Goal: Information Seeking & Learning: Learn about a topic

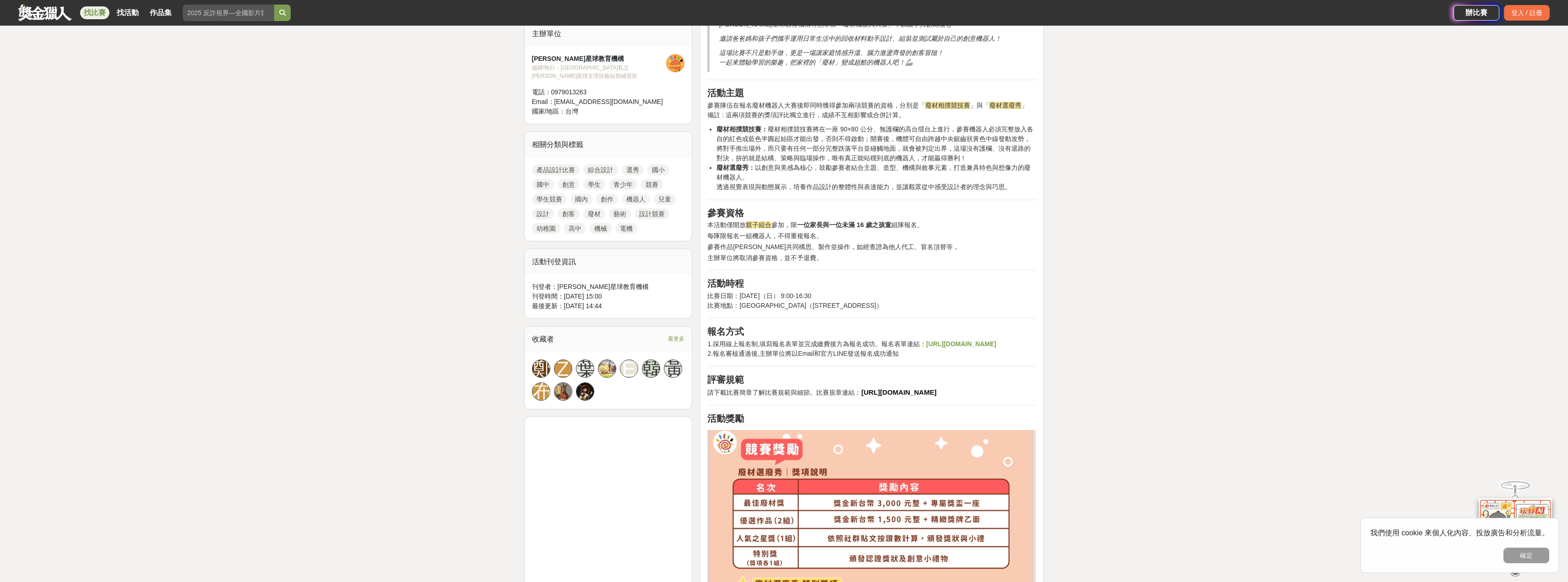
scroll to position [275, 0]
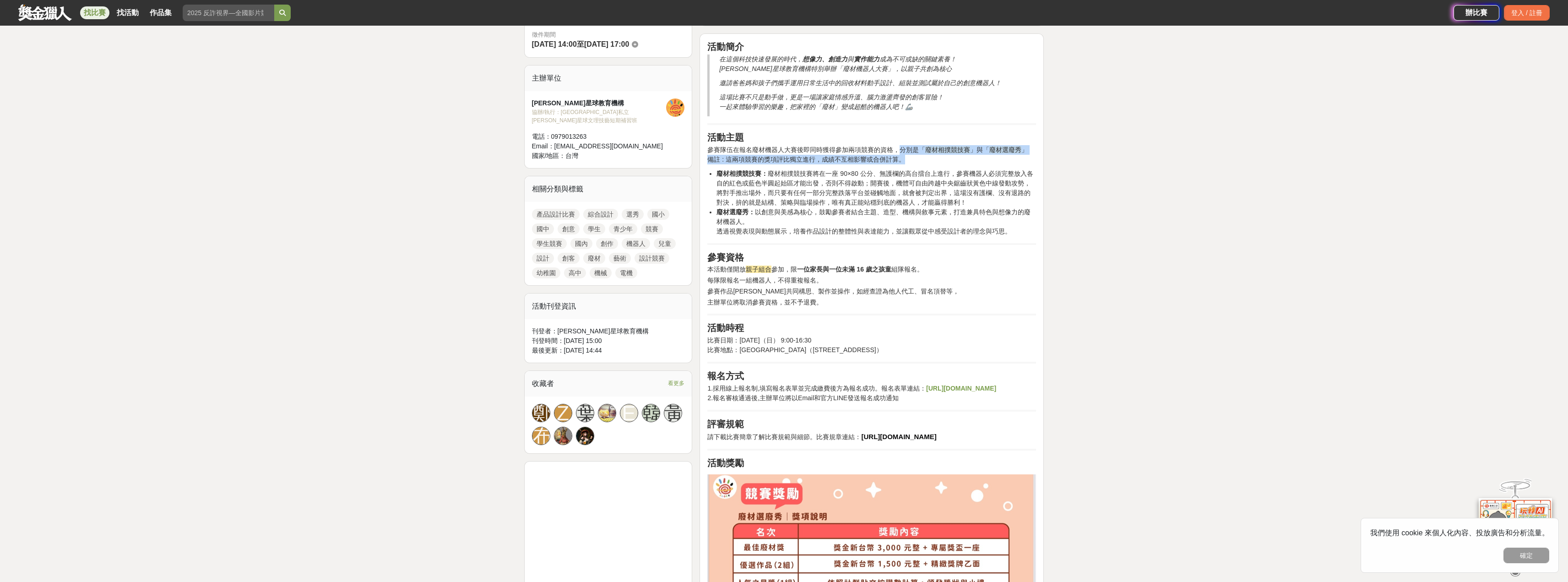
drag, startPoint x: 904, startPoint y: 153, endPoint x: 1036, endPoint y: 159, distance: 132.1
click at [1036, 159] on p "參賽隊伍在報名廢材機器人大賽後即同時獲得參加兩項競賽的資格 ， 分別是「 廢材相撲競技賽 」與「 廢材選廢秀 」 備註 : 這兩項競賽的獎項評比獨立進行 ， …" at bounding box center [872, 155] width 329 height 19
drag, startPoint x: 789, startPoint y: 166, endPoint x: 885, endPoint y: 176, distance: 96.5
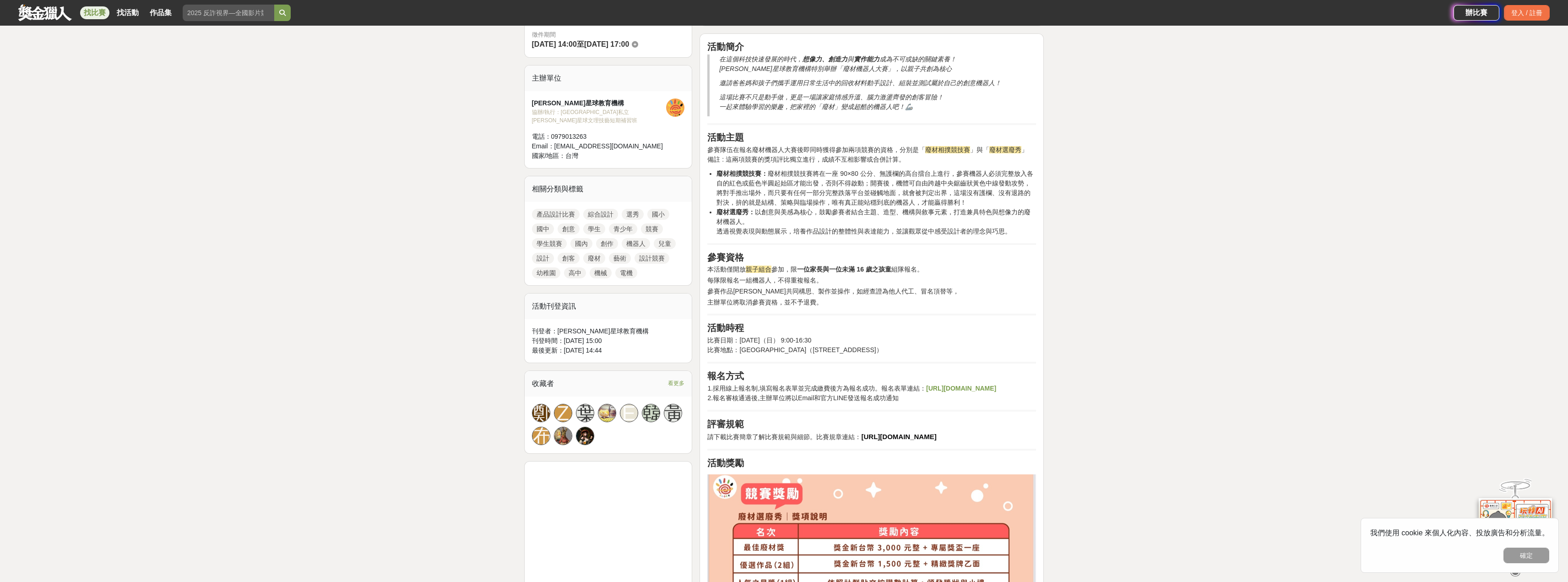
click at [887, 189] on li "廢材相撲競技賽： 廢材相撲競技賽將在一座 90×80 公分、無護欄的高台擂台上進行，參賽機器人必須完整放入各自的紅色或藍色半圓起始區才能出發，否則不得啟動；開…" at bounding box center [876, 188] width 319 height 39
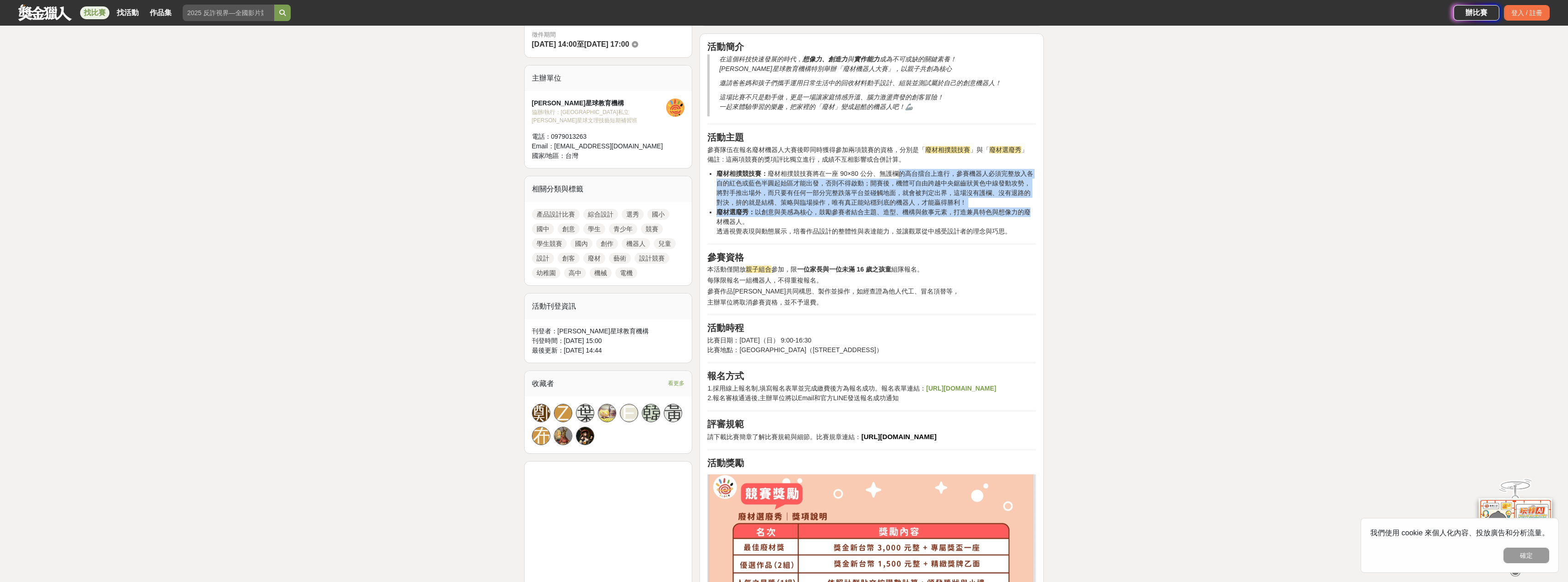
drag, startPoint x: 901, startPoint y: 176, endPoint x: 1030, endPoint y: 207, distance: 132.7
click at [1030, 207] on ul "廢材相撲競技賽： 廢材相撲競技賽將在一座 90×80 公分、無護欄的高台擂台上進行，參賽機器人必須完整放入各自的紅色或藍色半圓起始區才能出發，否則不得啟動；開…" at bounding box center [872, 203] width 329 height 67
drag, startPoint x: 932, startPoint y: 212, endPoint x: 903, endPoint y: 215, distance: 29.2
click at [931, 212] on li "廢材選廢秀： 以創意與美感為核心 ， 鼓勵參賽者結合主題、造型、機構與敘事元素 ， 打造兼具特色與想像力的廢材機器人。 透過視覺表現與動態展示 ， 培養作品設…" at bounding box center [876, 221] width 319 height 29
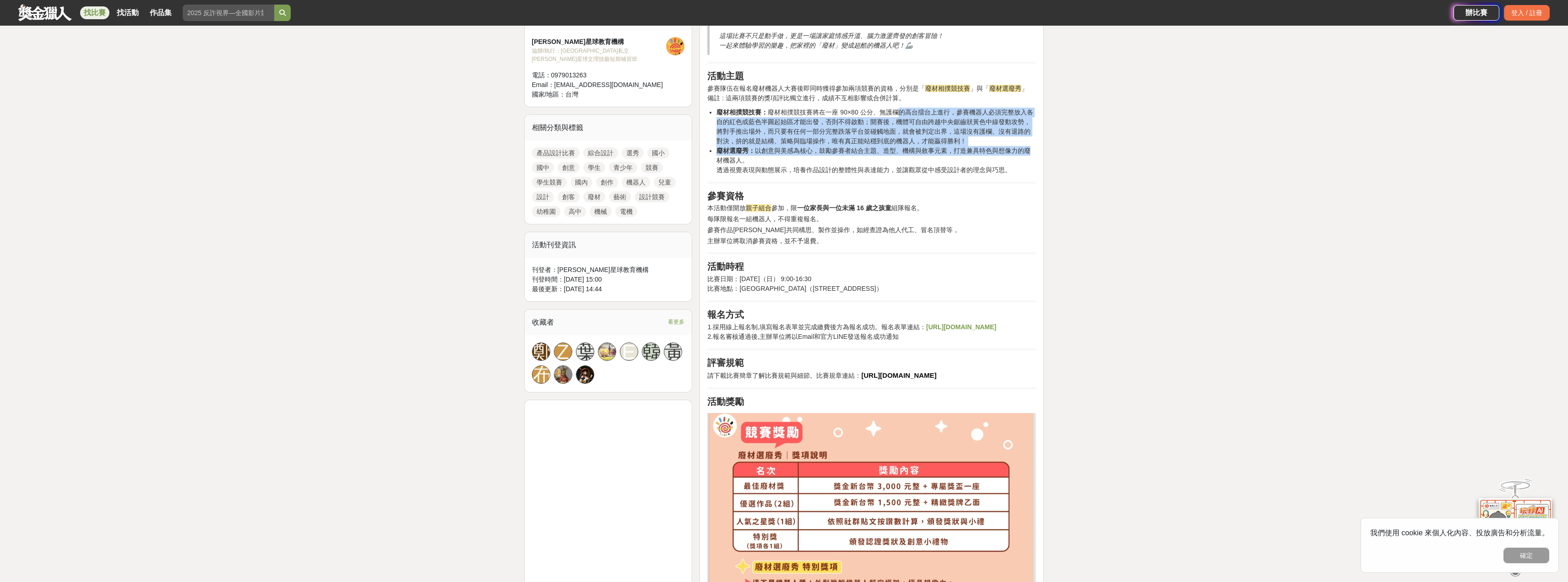
scroll to position [253, 0]
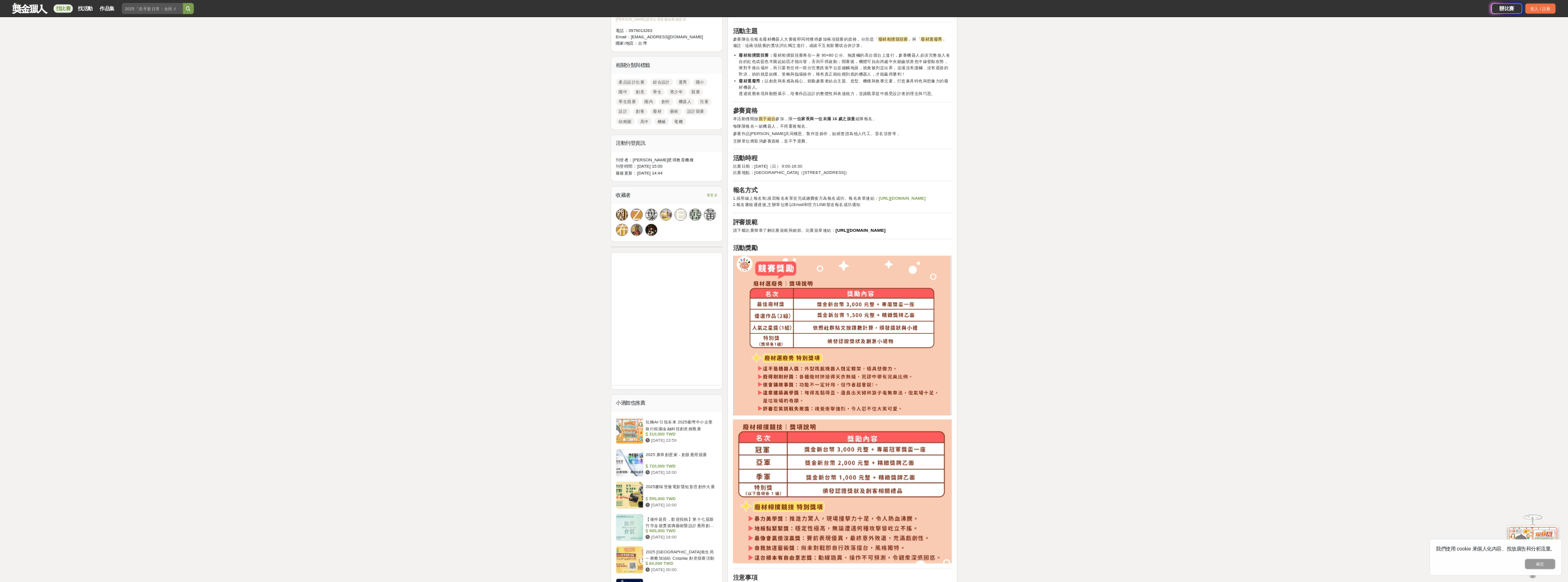
scroll to position [458, 0]
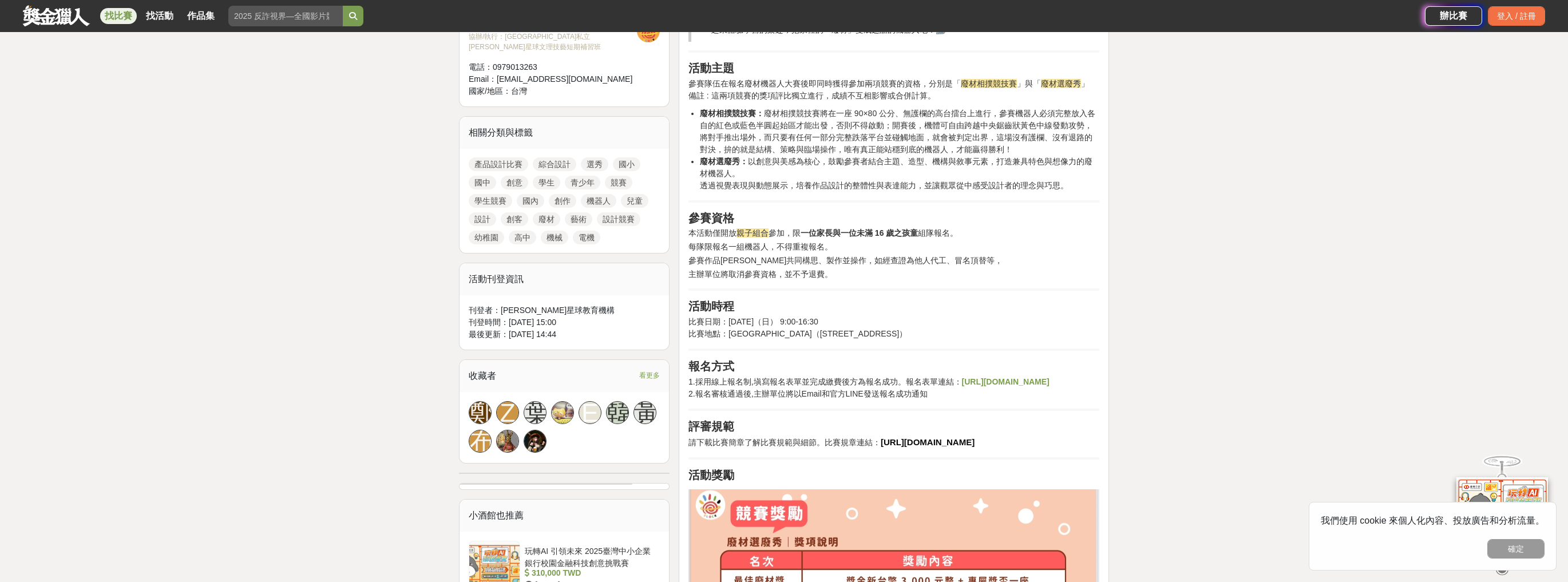
scroll to position [458, 0]
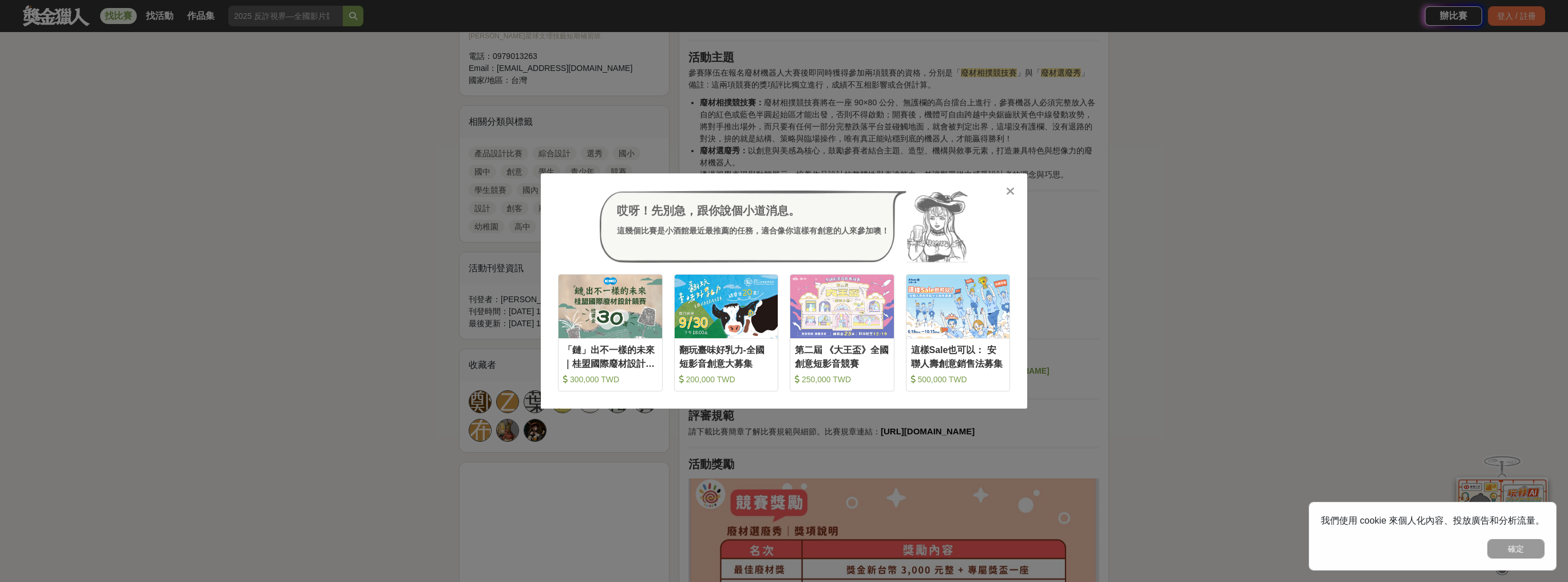
click at [1010, 186] on icon at bounding box center [1010, 191] width 8 height 12
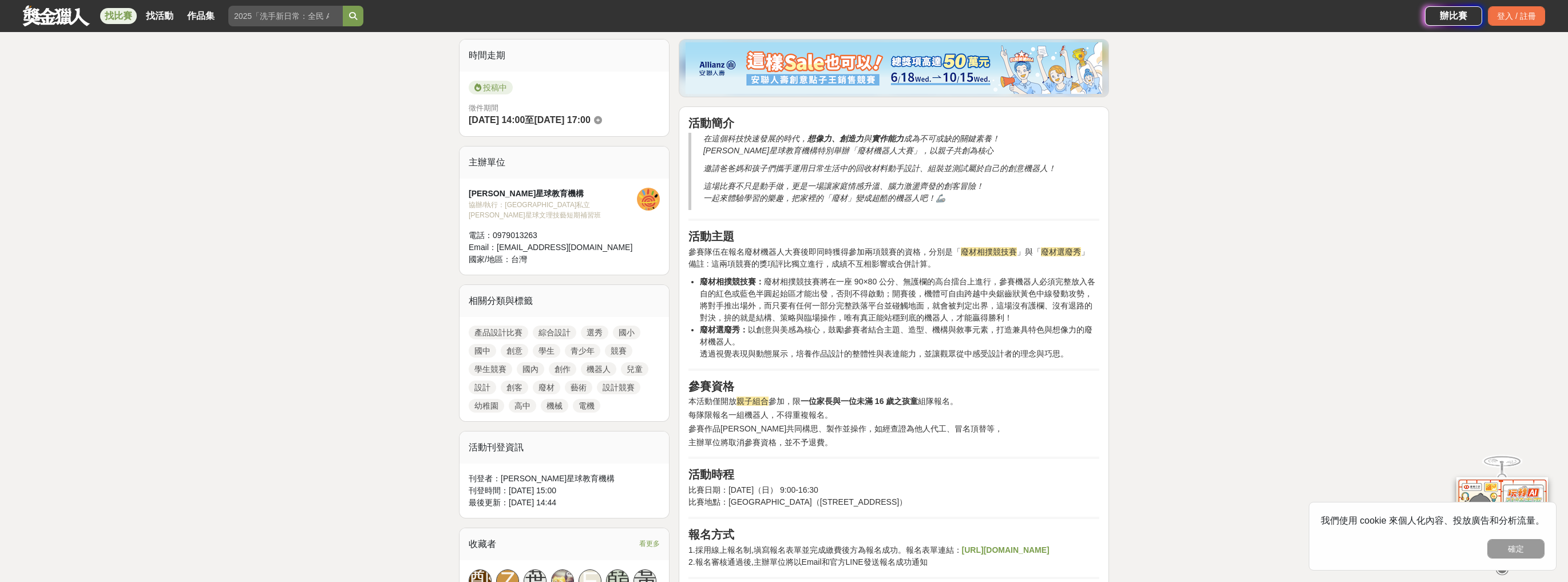
scroll to position [183, 0]
